Goal: Task Accomplishment & Management: Use online tool/utility

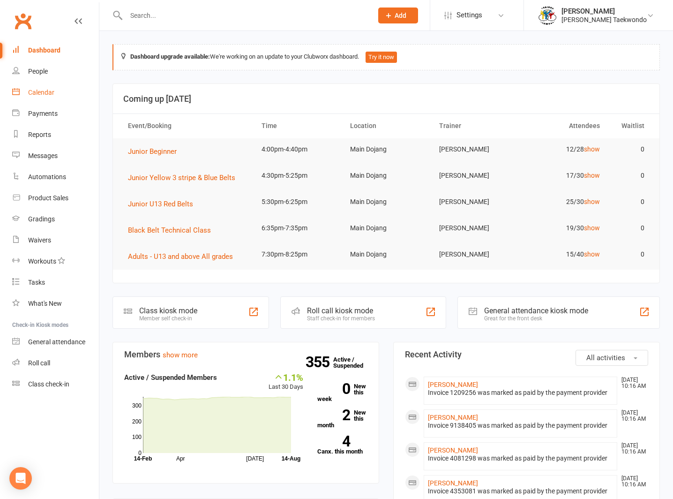
click at [35, 90] on div "Calendar" at bounding box center [41, 93] width 26 height 8
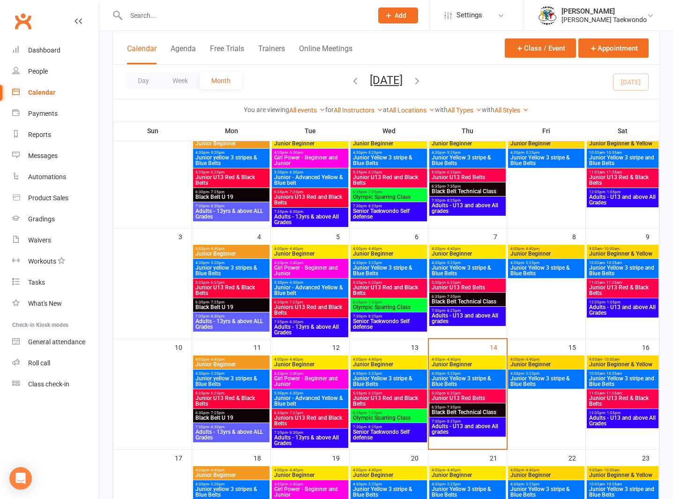
scroll to position [170, 0]
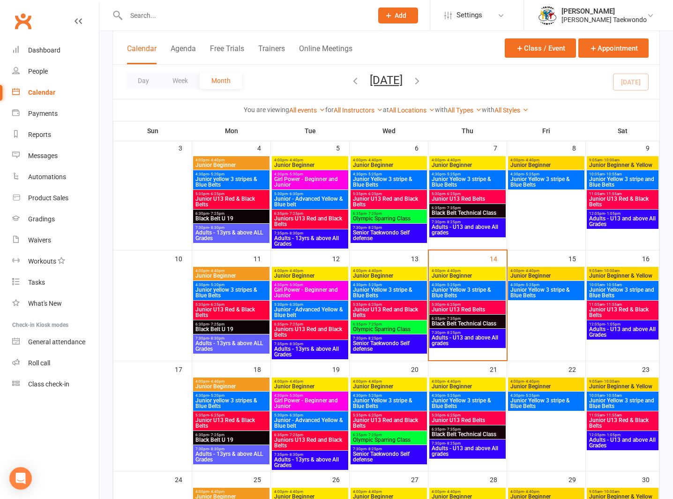
click at [459, 302] on span "- 6:25pm" at bounding box center [452, 304] width 15 height 4
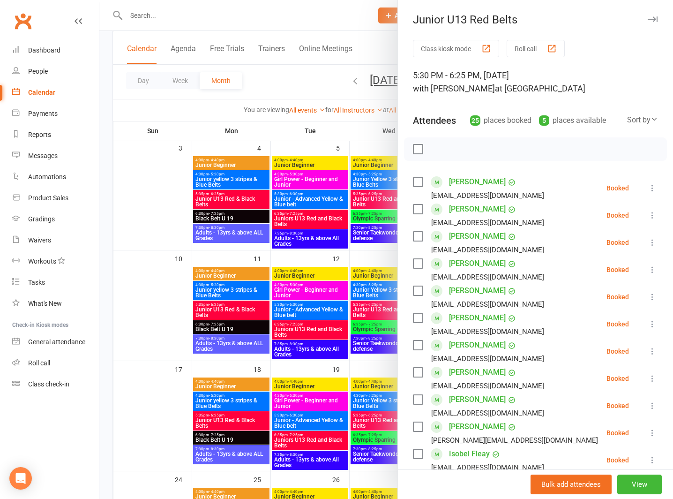
click at [533, 43] on button "Roll call" at bounding box center [536, 48] width 58 height 17
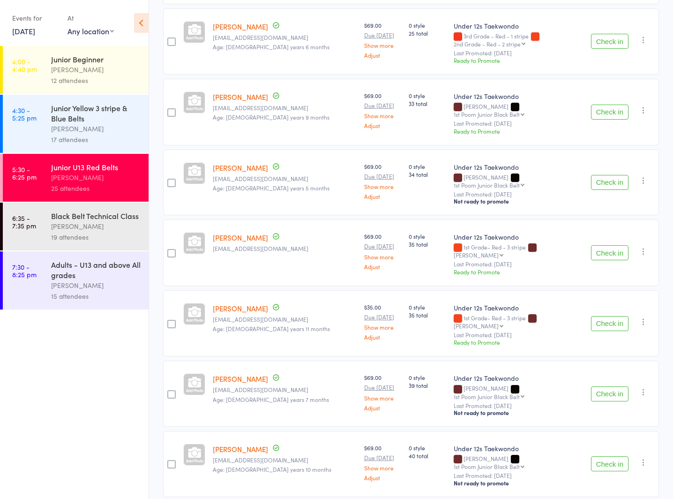
scroll to position [1300, 0]
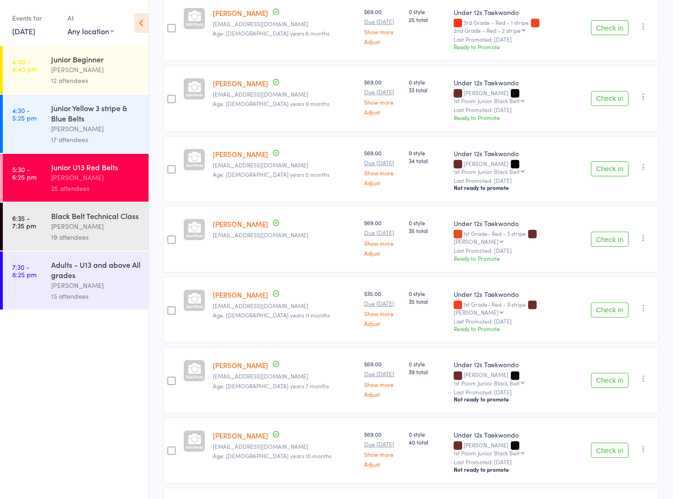
click at [77, 285] on div "[PERSON_NAME]" at bounding box center [96, 285] width 90 height 11
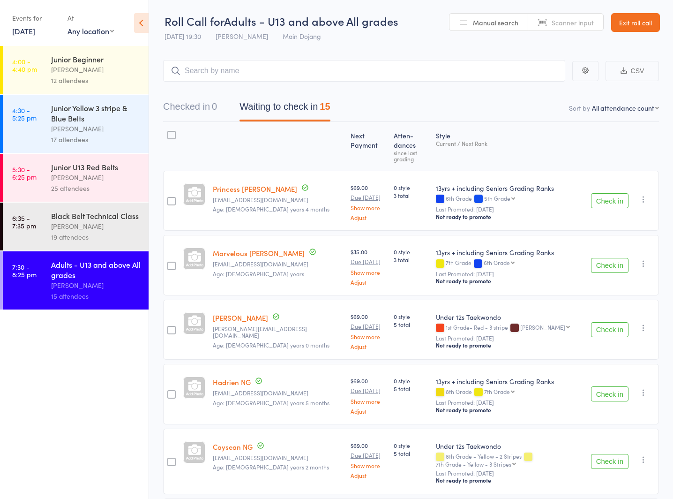
click at [629, 18] on link "Exit roll call" at bounding box center [635, 22] width 49 height 19
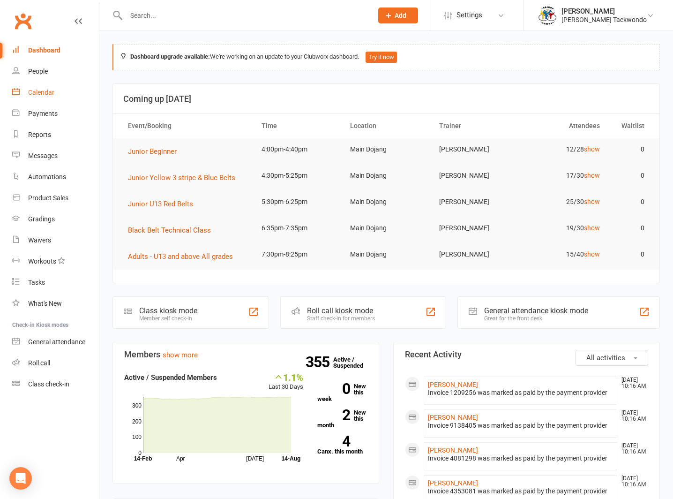
click at [38, 90] on div "Calendar" at bounding box center [41, 93] width 26 height 8
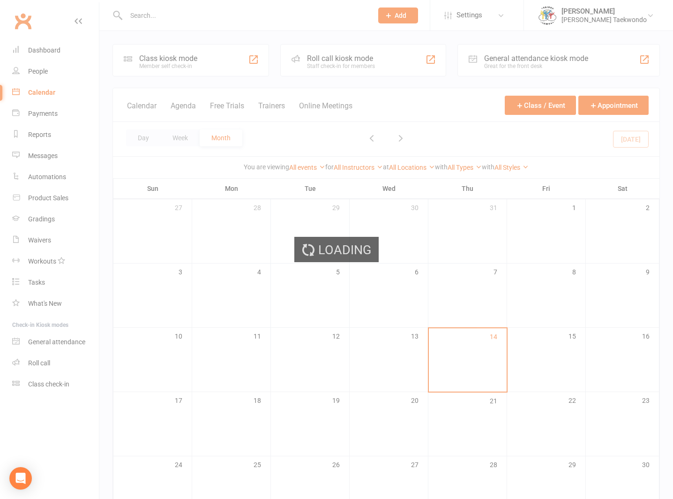
scroll to position [62, 0]
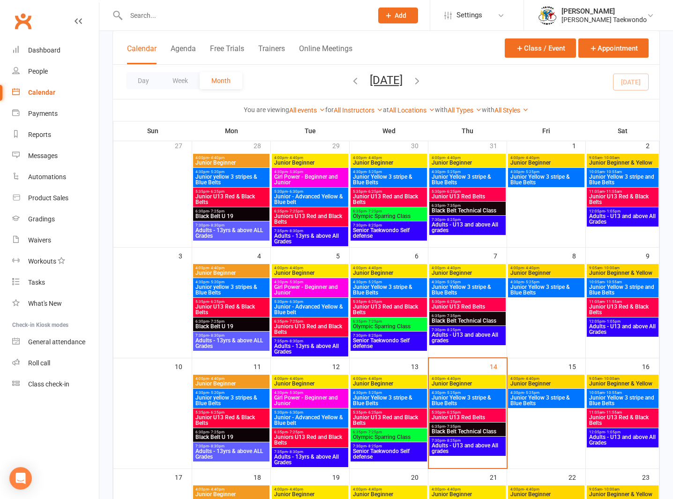
click at [372, 377] on span "- 4:40pm" at bounding box center [374, 378] width 15 height 4
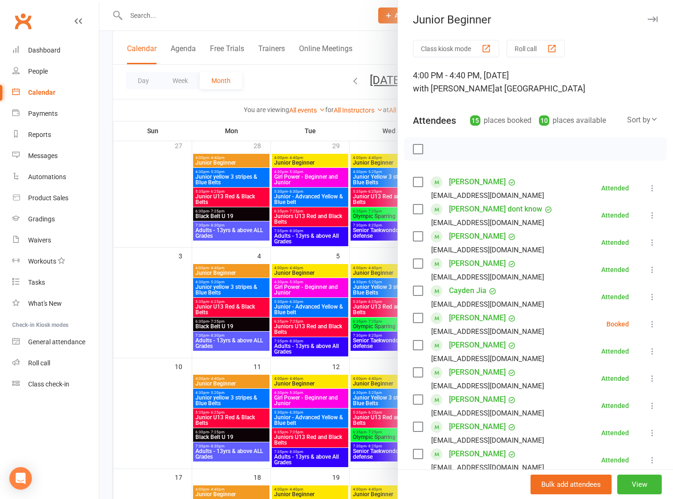
click at [519, 42] on button "Roll call" at bounding box center [536, 48] width 58 height 17
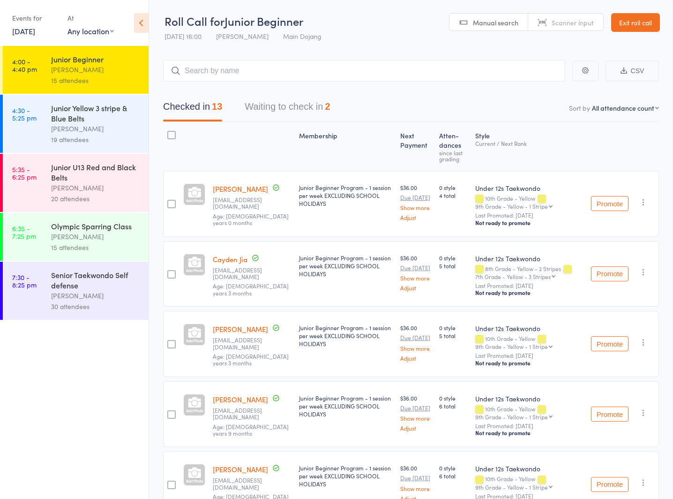
click at [254, 104] on button "Waiting to check in 2" at bounding box center [287, 109] width 85 height 25
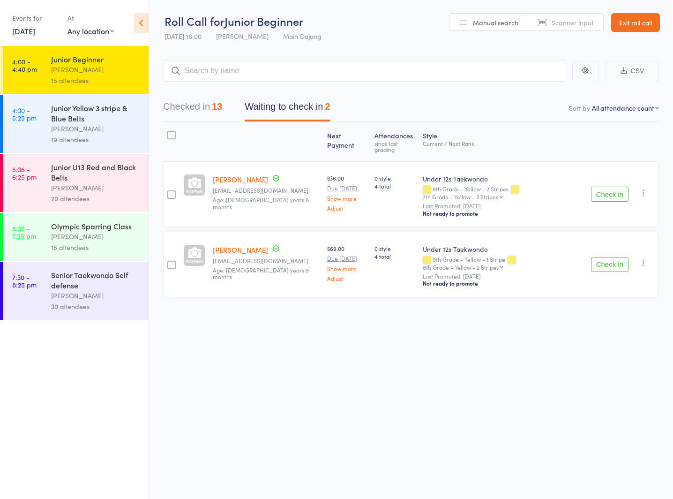
click at [640, 188] on icon "button" at bounding box center [643, 192] width 9 height 9
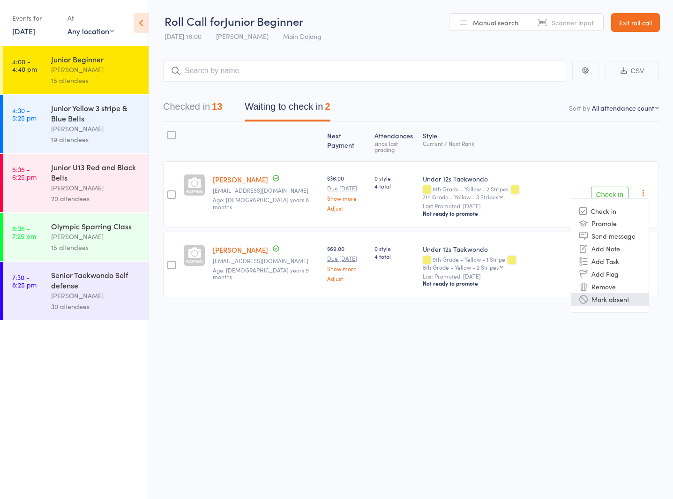
click at [620, 293] on li "Mark absent" at bounding box center [610, 299] width 77 height 13
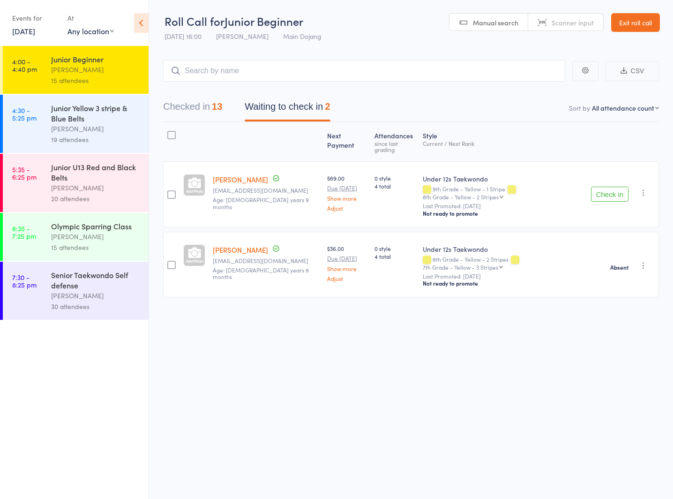
click at [640, 188] on icon "button" at bounding box center [643, 192] width 9 height 9
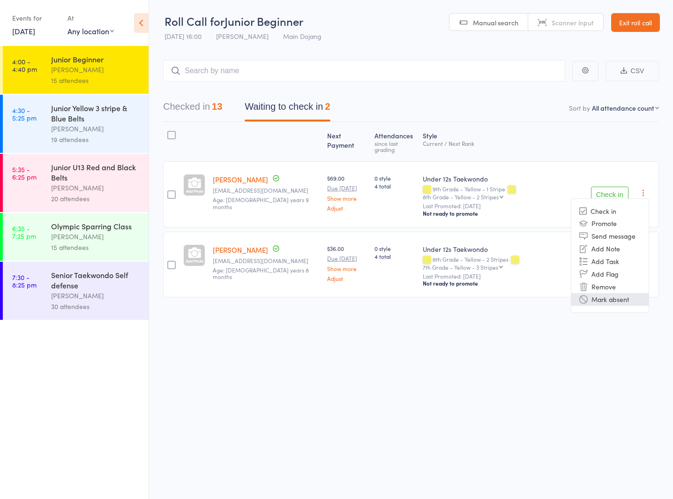
click at [613, 293] on li "Mark absent" at bounding box center [610, 299] width 77 height 13
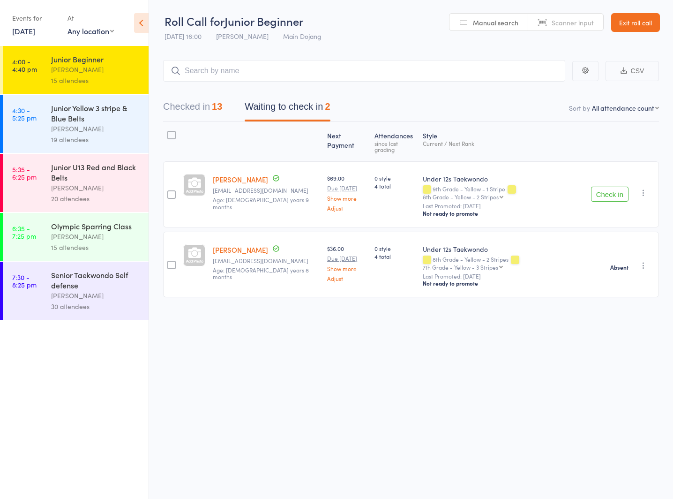
click at [176, 103] on button "Checked in 13" at bounding box center [192, 109] width 59 height 25
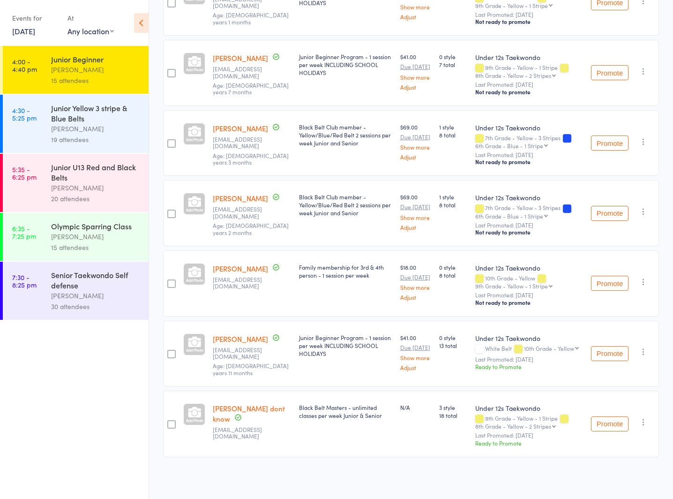
scroll to position [702, 0]
click at [71, 124] on div "[PERSON_NAME]" at bounding box center [96, 128] width 90 height 11
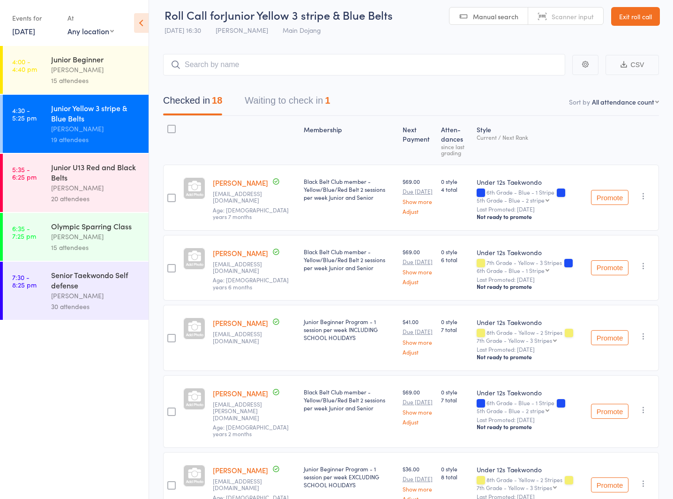
click at [260, 98] on button "Waiting to check in 1" at bounding box center [287, 102] width 85 height 25
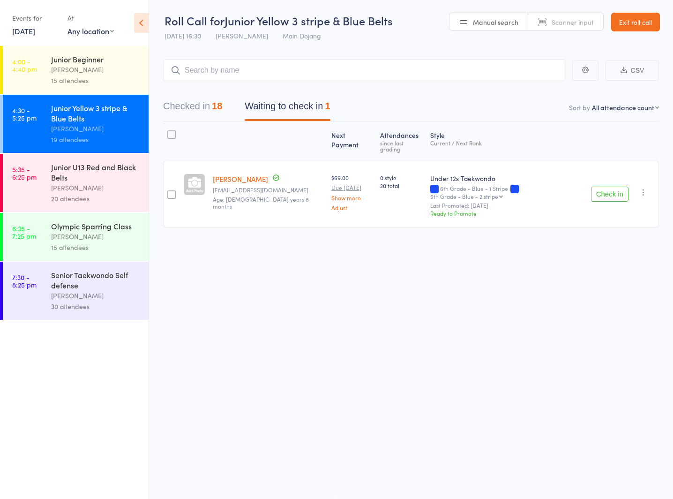
drag, startPoint x: 644, startPoint y: 184, endPoint x: 637, endPoint y: 199, distance: 15.9
click at [643, 188] on icon "button" at bounding box center [643, 192] width 9 height 9
click at [623, 293] on li "Mark absent" at bounding box center [610, 299] width 77 height 13
click at [183, 97] on button "Checked in 18" at bounding box center [192, 108] width 59 height 25
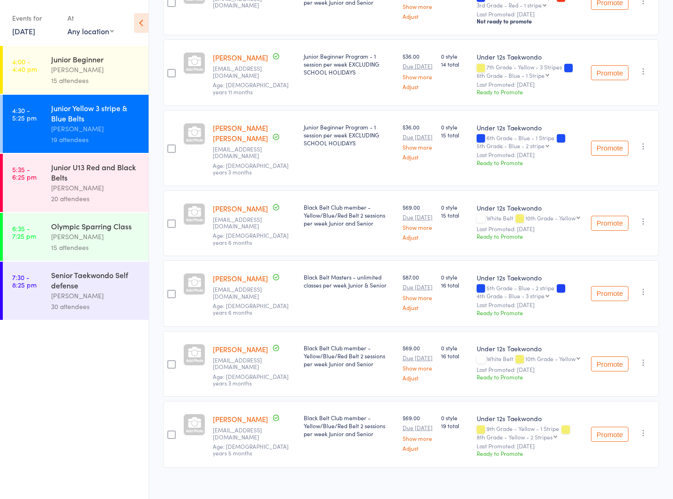
scroll to position [962, 0]
